Goal: Information Seeking & Learning: Learn about a topic

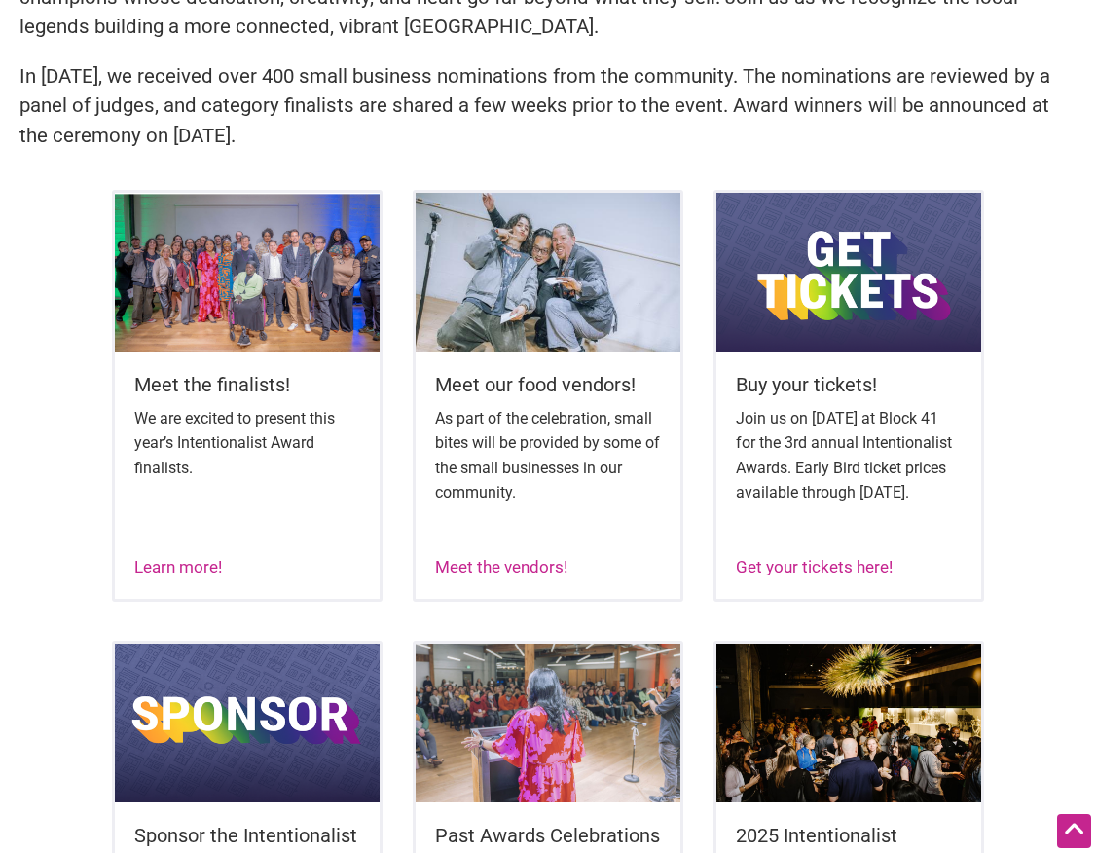
scroll to position [552, 0]
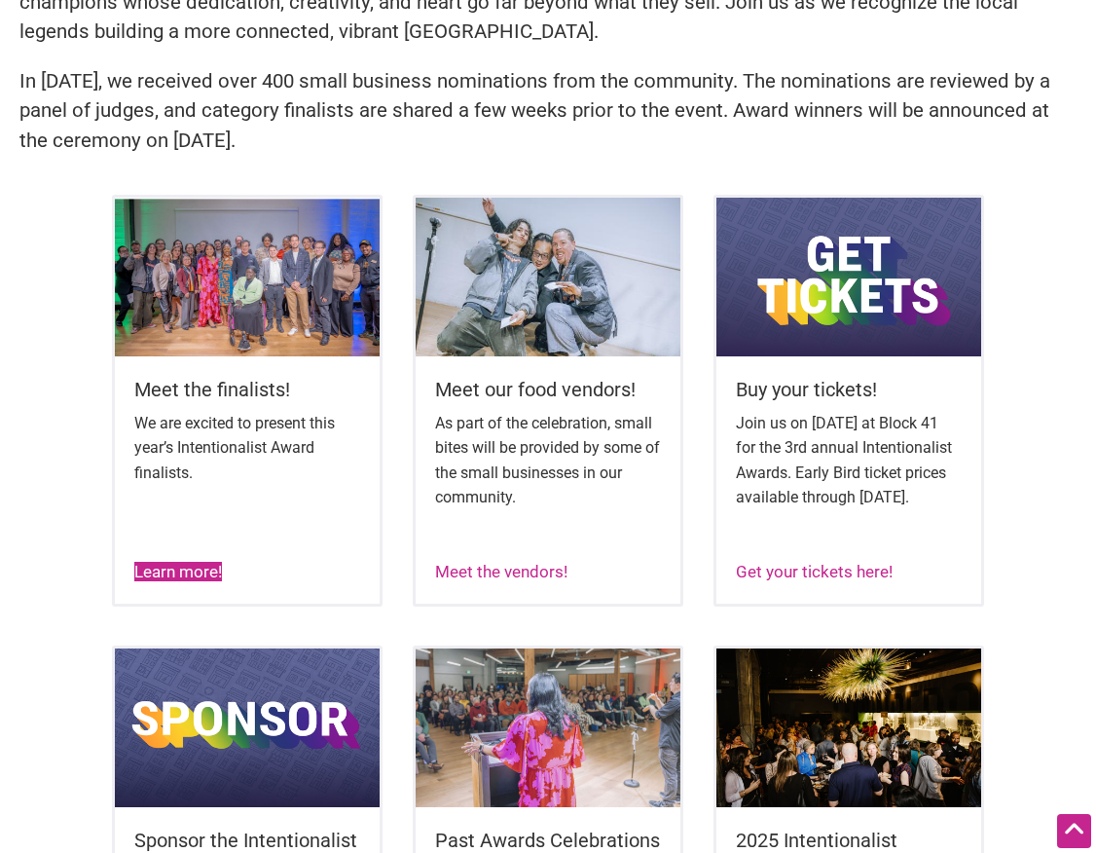
click at [202, 581] on link "Learn more!" at bounding box center [178, 571] width 88 height 19
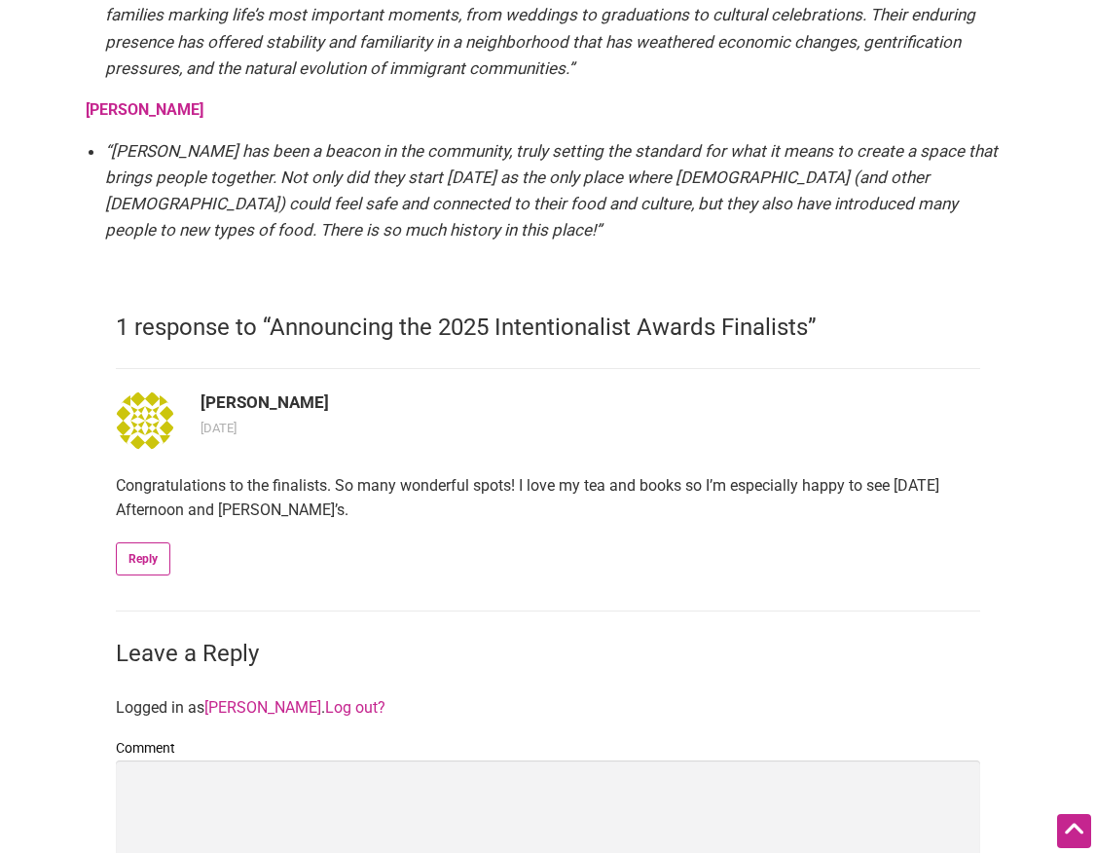
scroll to position [4344, 0]
